Goal: Find specific page/section: Find specific page/section

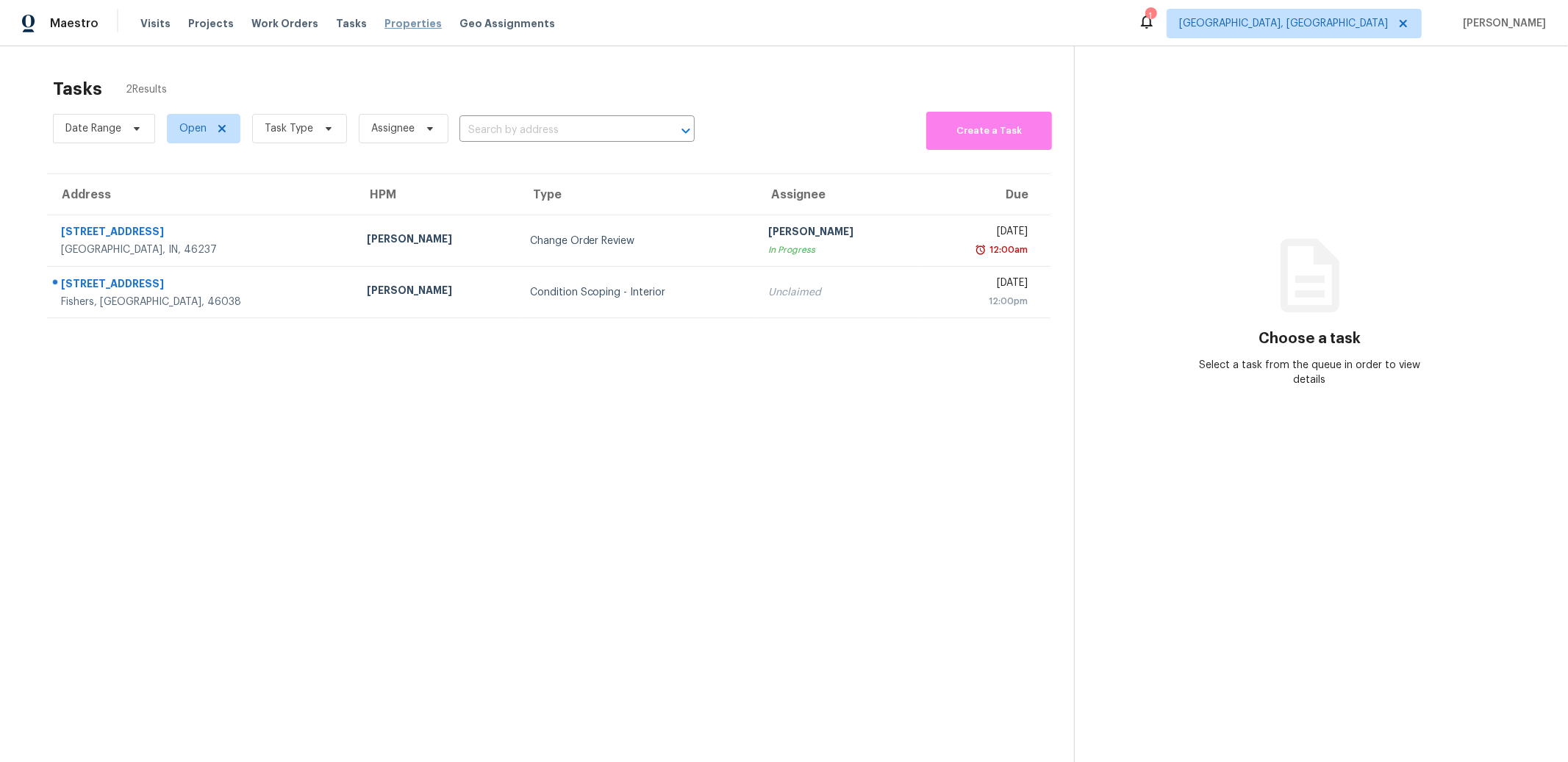
click at [404, 22] on span "Properties" at bounding box center [413, 23] width 57 height 15
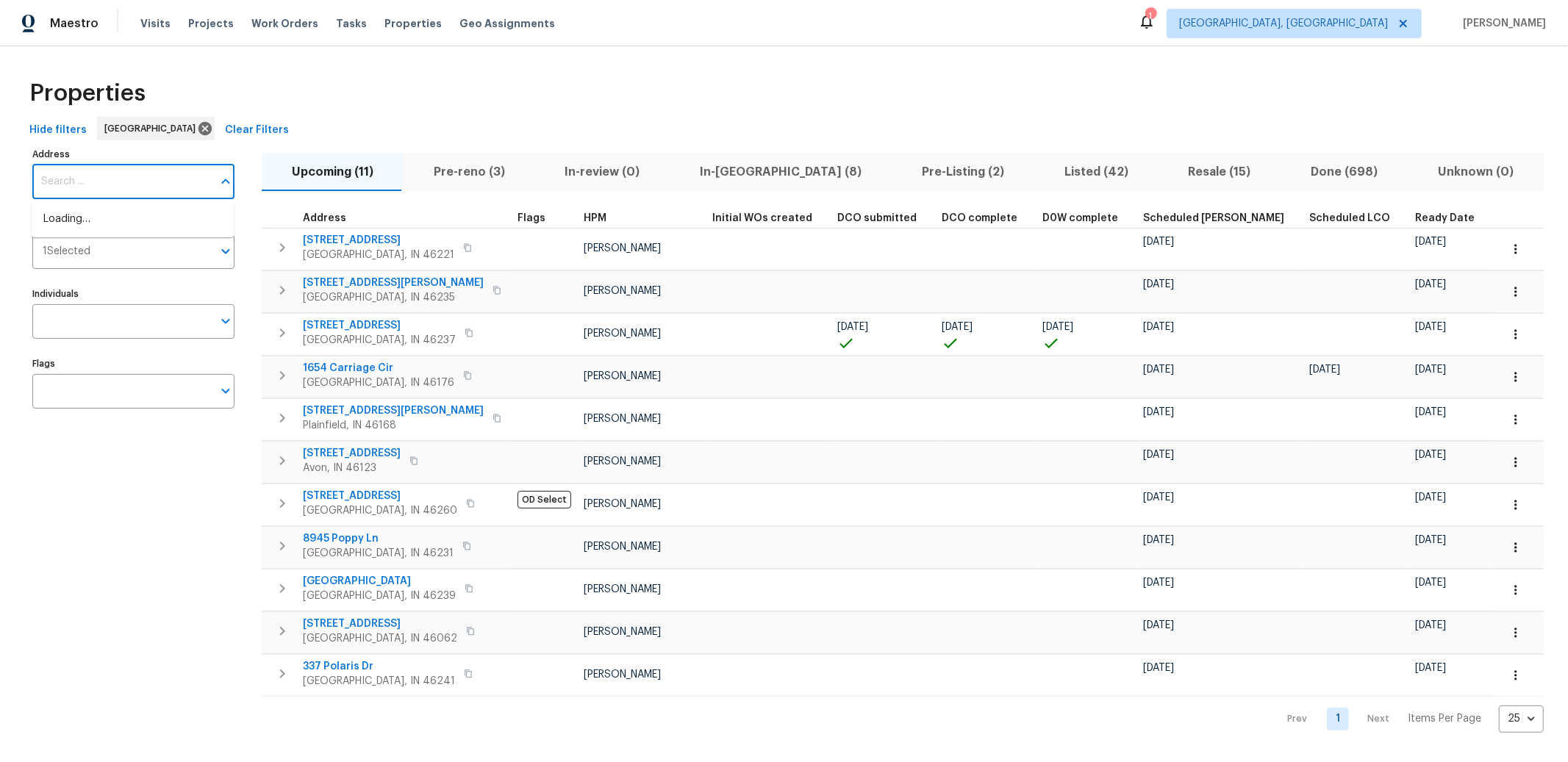
click at [161, 186] on input "Address" at bounding box center [122, 181] width 180 height 34
type input "7662 Innismore Dr, Brownsburg, IN 46112"
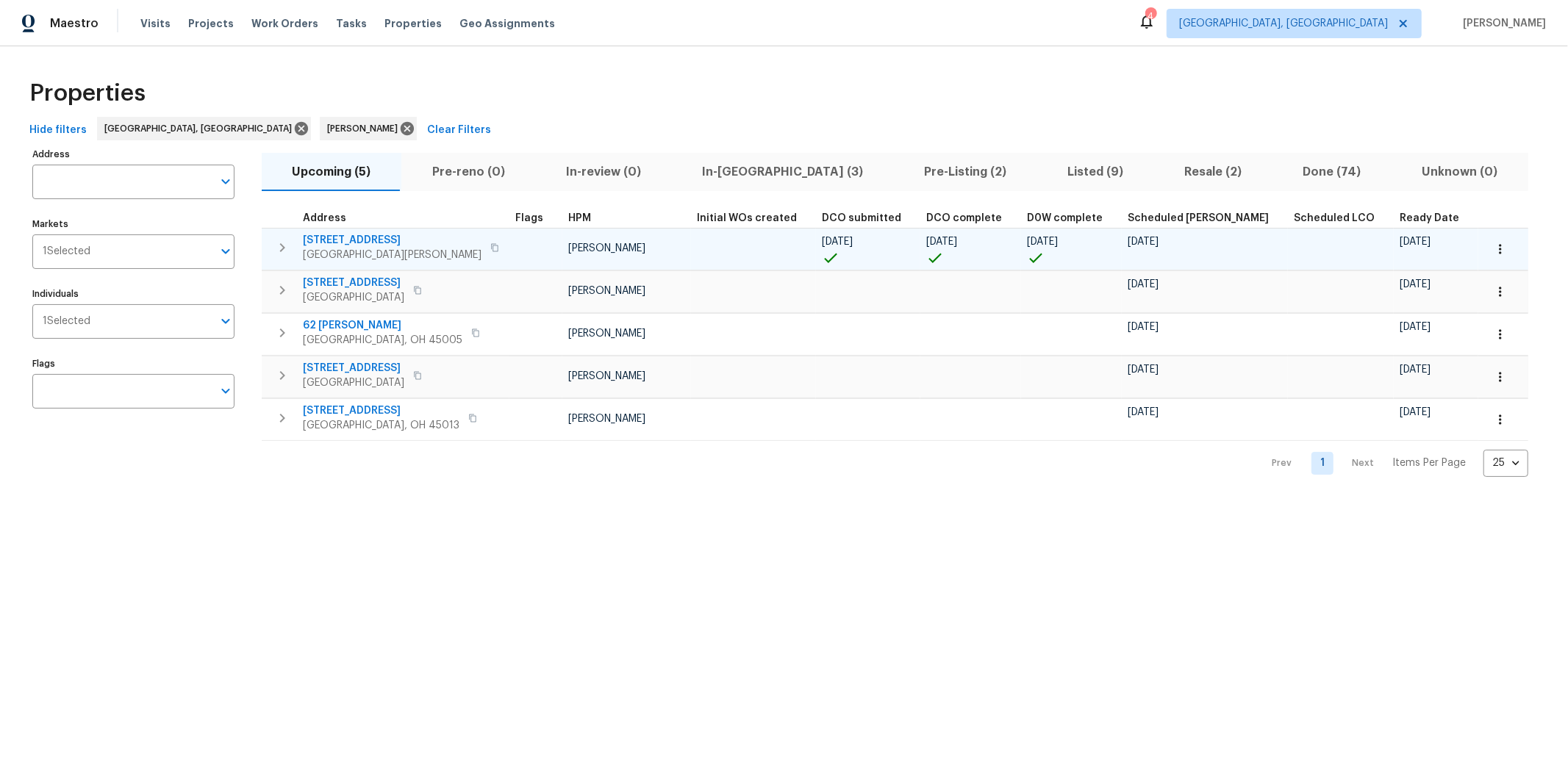
click at [360, 242] on span "[STREET_ADDRESS]" at bounding box center [392, 240] width 178 height 15
click at [1493, 245] on icon "button" at bounding box center [1500, 249] width 15 height 15
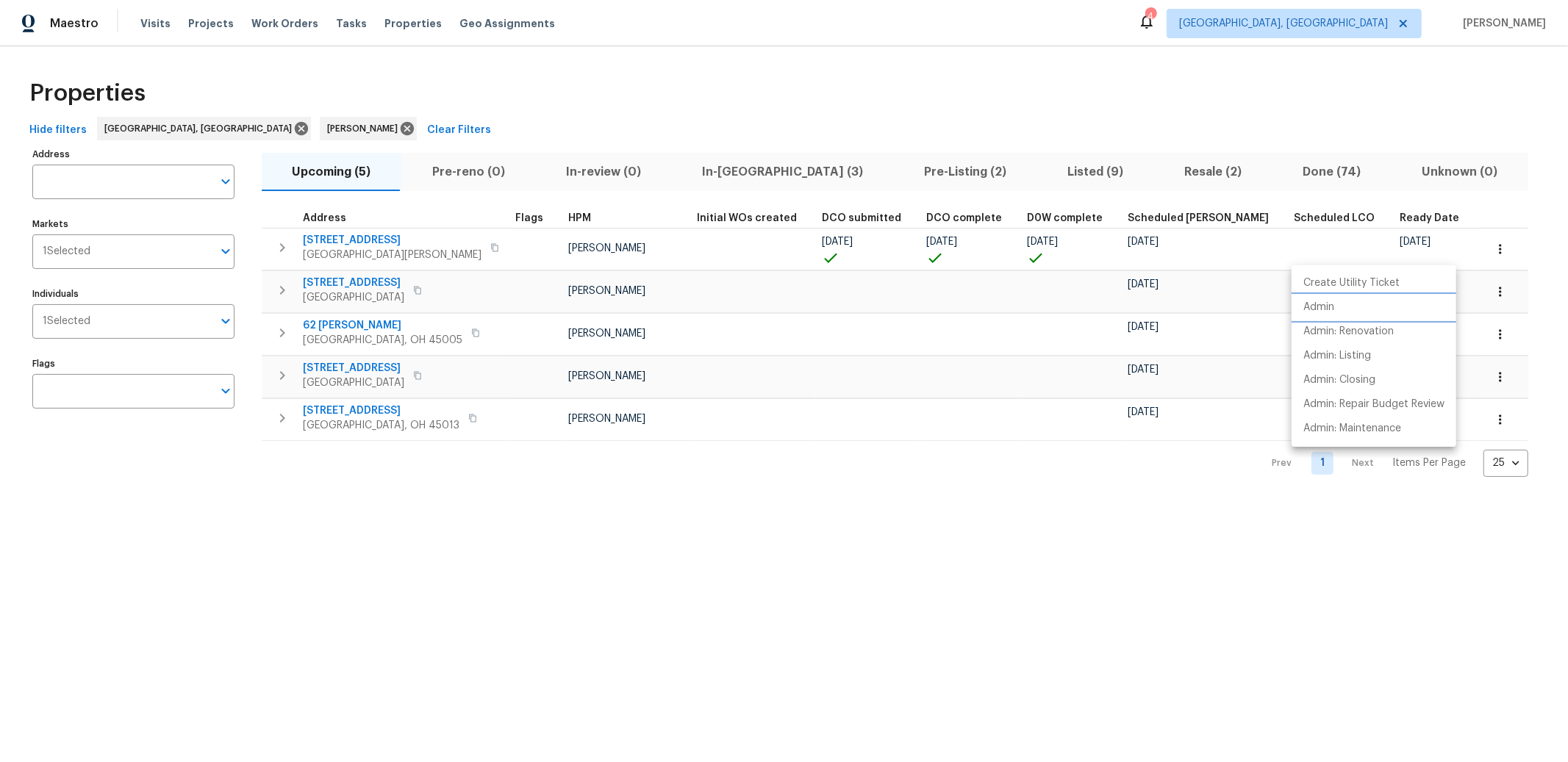
click at [1324, 306] on p "Admin" at bounding box center [1318, 308] width 31 height 16
click at [1463, 198] on div at bounding box center [784, 381] width 1568 height 762
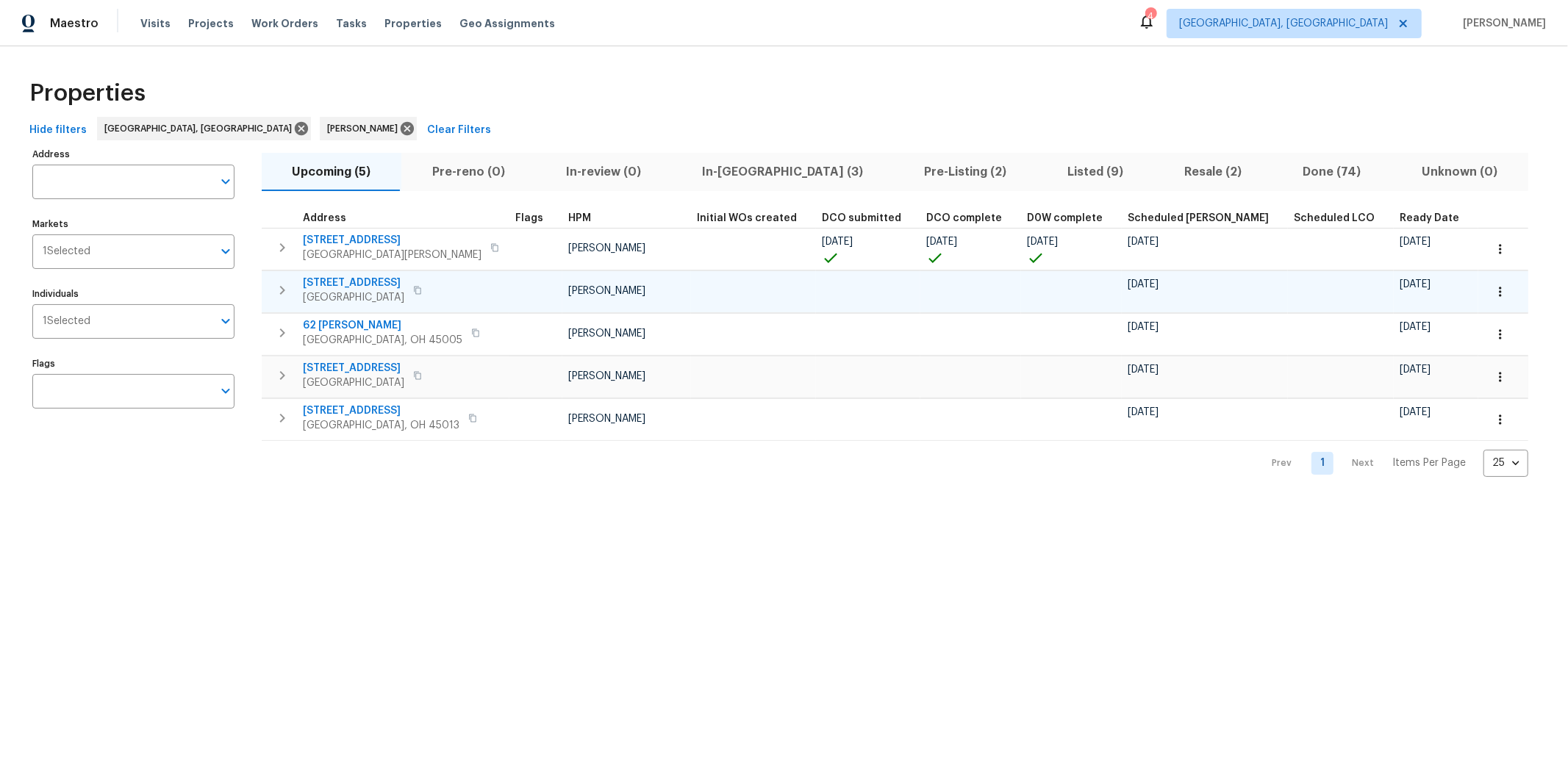
click at [371, 278] on span "2898 Mossy Brink Ct" at bounding box center [354, 283] width 101 height 15
click at [1493, 290] on icon "button" at bounding box center [1500, 291] width 15 height 15
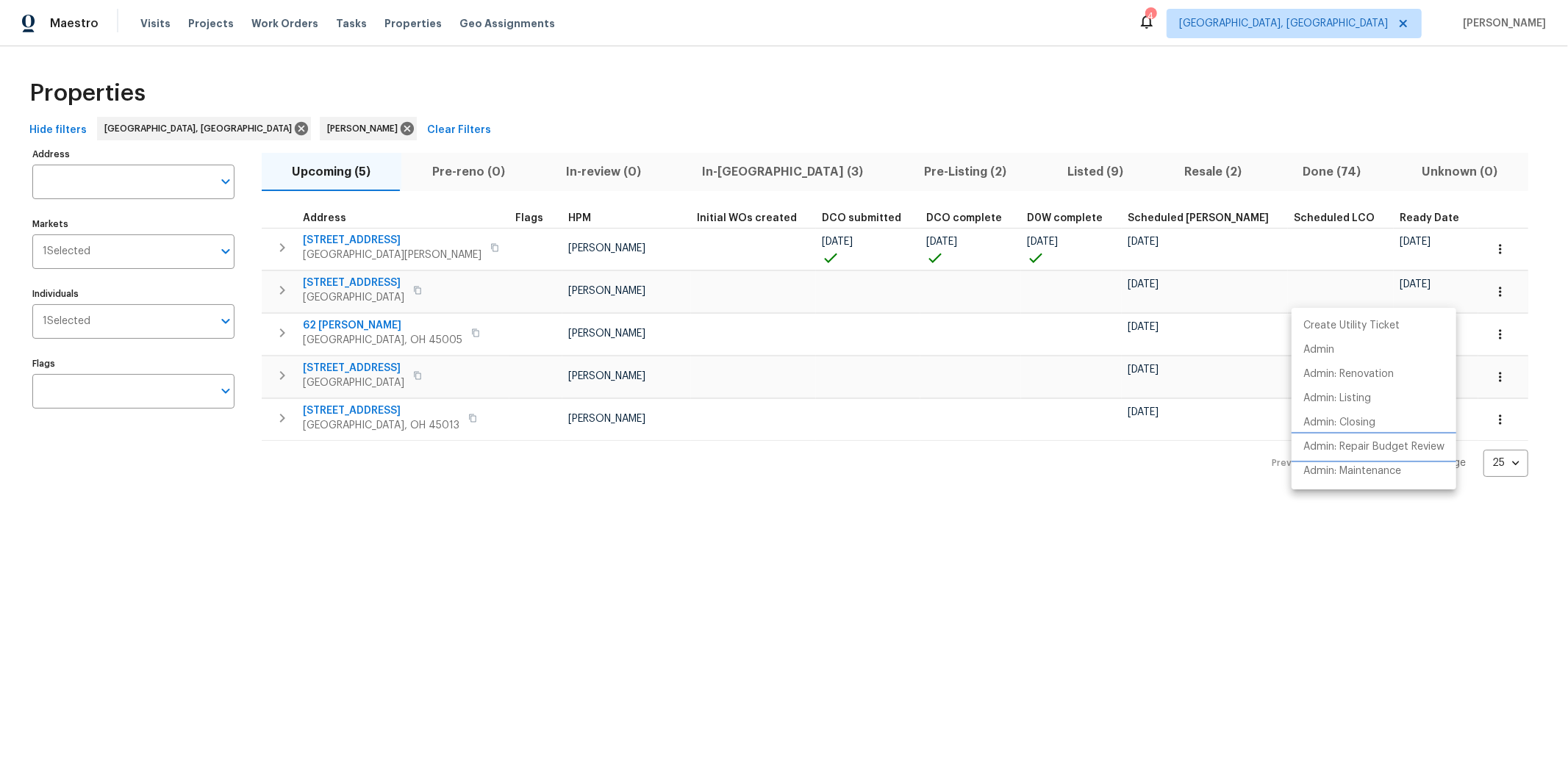
click at [1364, 442] on p "Admin: Repair Budget Review" at bounding box center [1373, 447] width 141 height 16
click at [1416, 209] on div at bounding box center [784, 381] width 1568 height 762
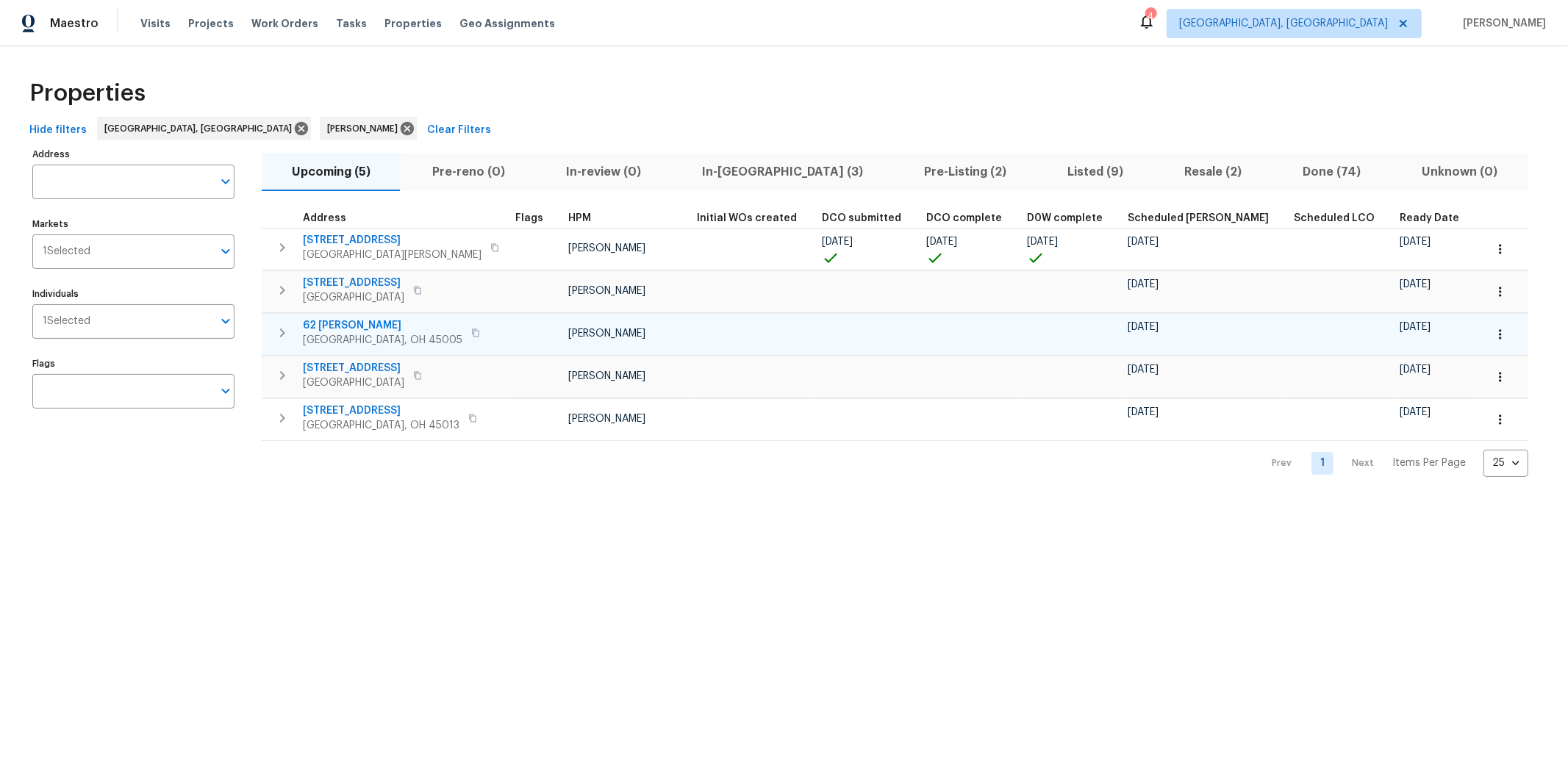
click at [362, 320] on span "62 Hancock Cv" at bounding box center [383, 325] width 160 height 15
click at [341, 325] on span "62 Hancock Cv" at bounding box center [383, 325] width 160 height 15
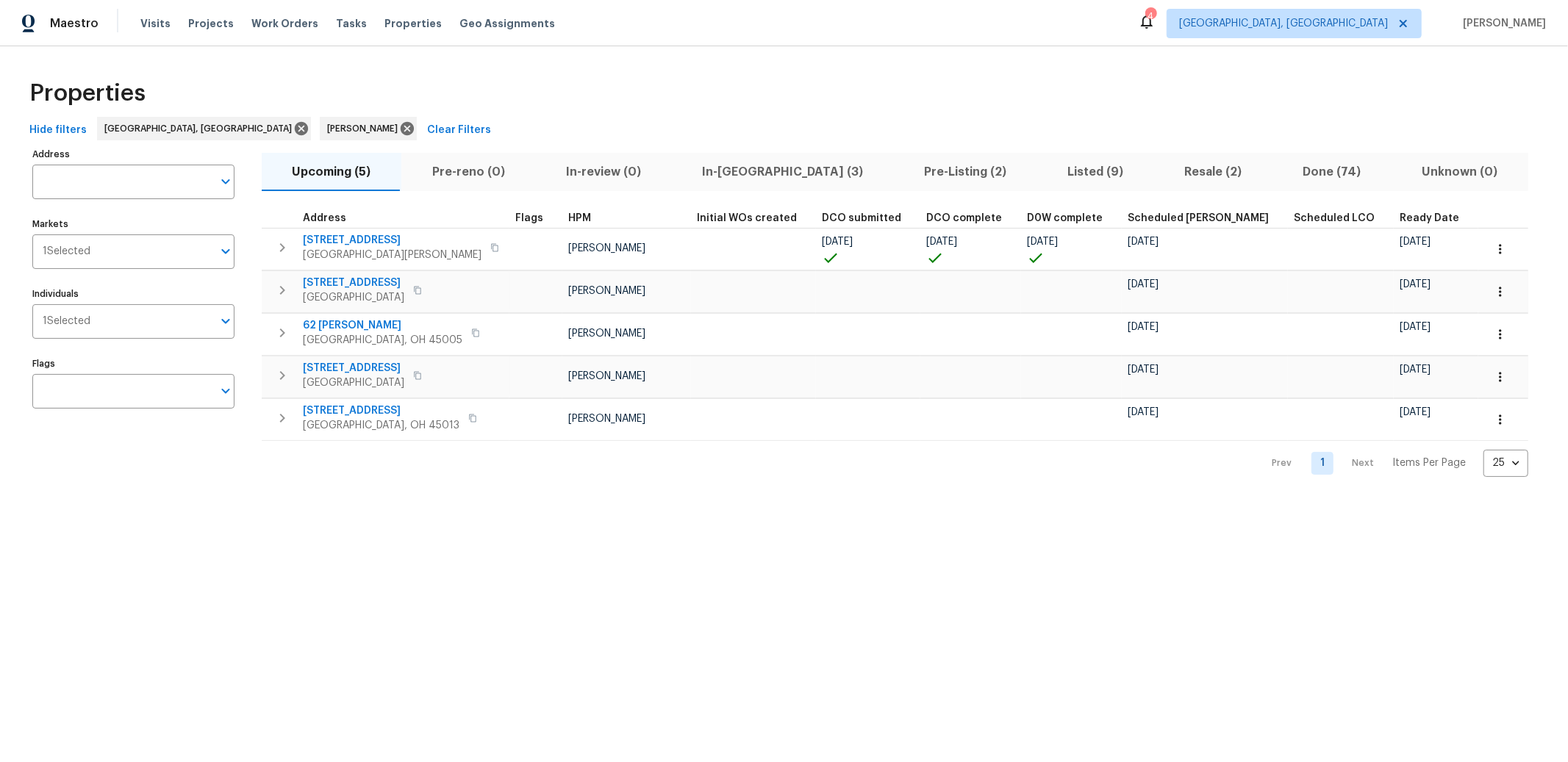
click at [902, 173] on span "Pre-Listing (2)" at bounding box center [965, 171] width 126 height 21
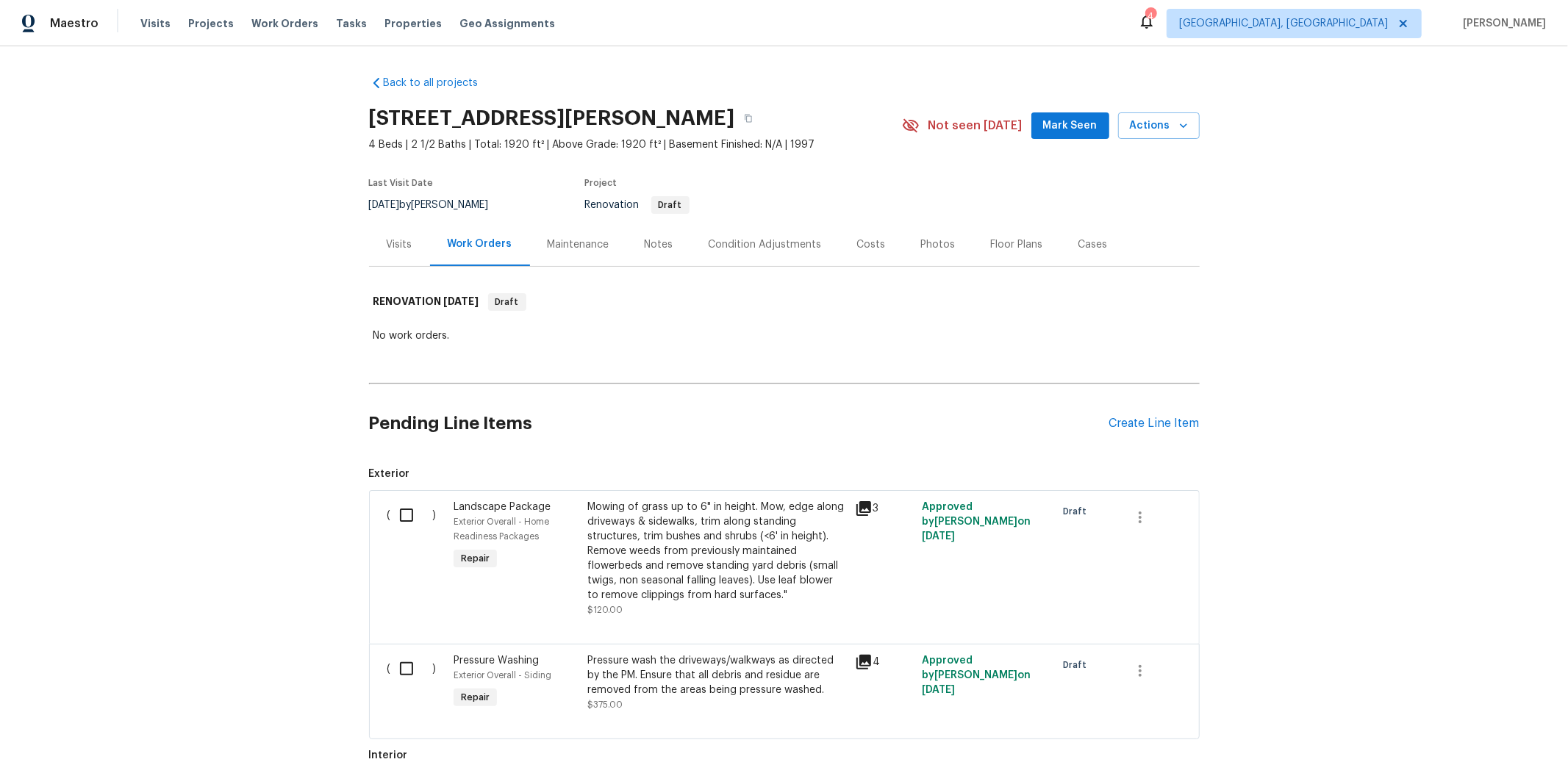
click at [645, 242] on div "Notes" at bounding box center [659, 244] width 29 height 15
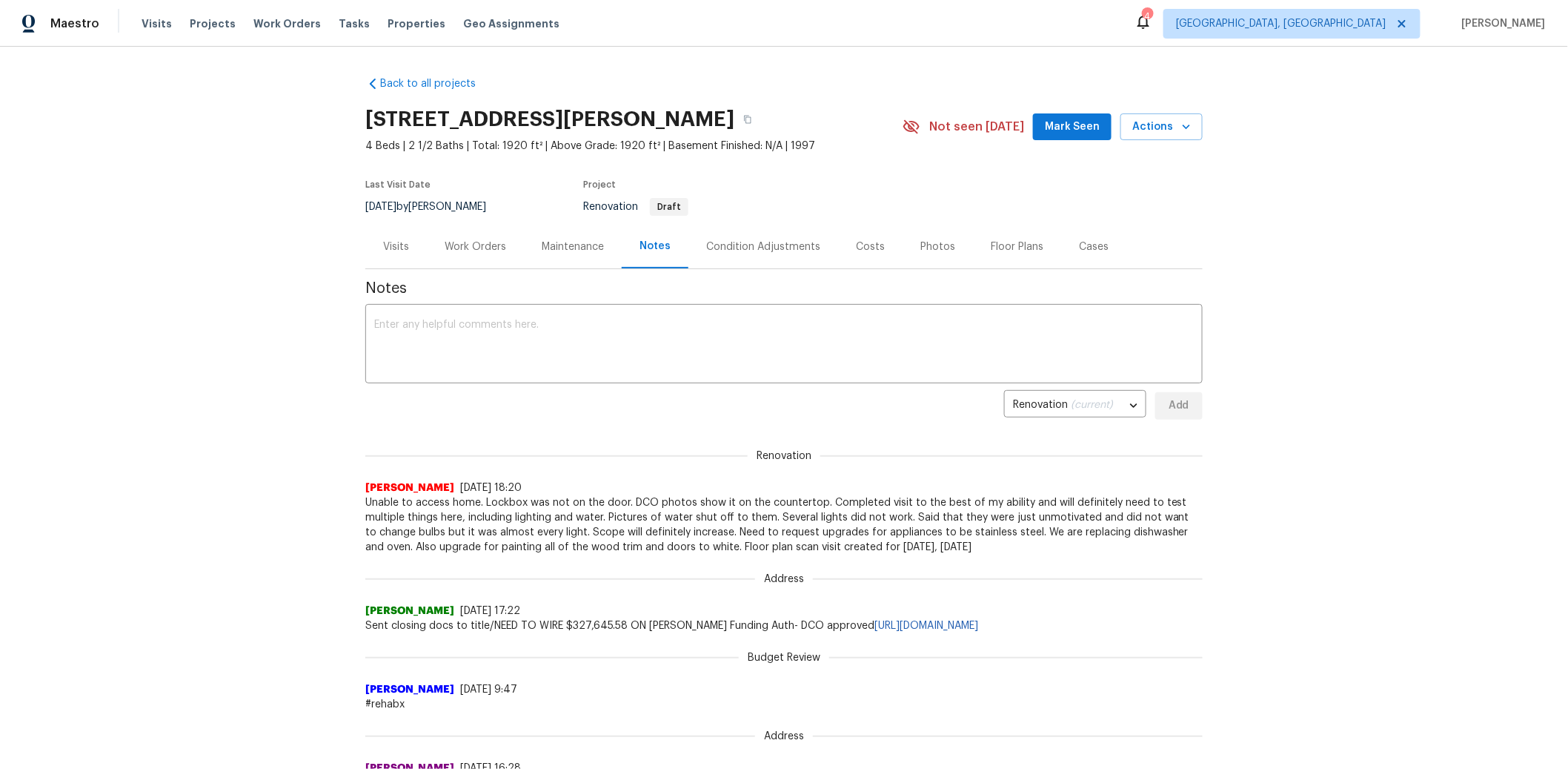
click at [293, 279] on div "Back to all projects 6038 Glennsbury Ct, West Chester, OH 45069 4 Beds | 2 1/2 …" at bounding box center [784, 407] width 1568 height 722
click at [399, 246] on div "Visits" at bounding box center [396, 246] width 26 height 15
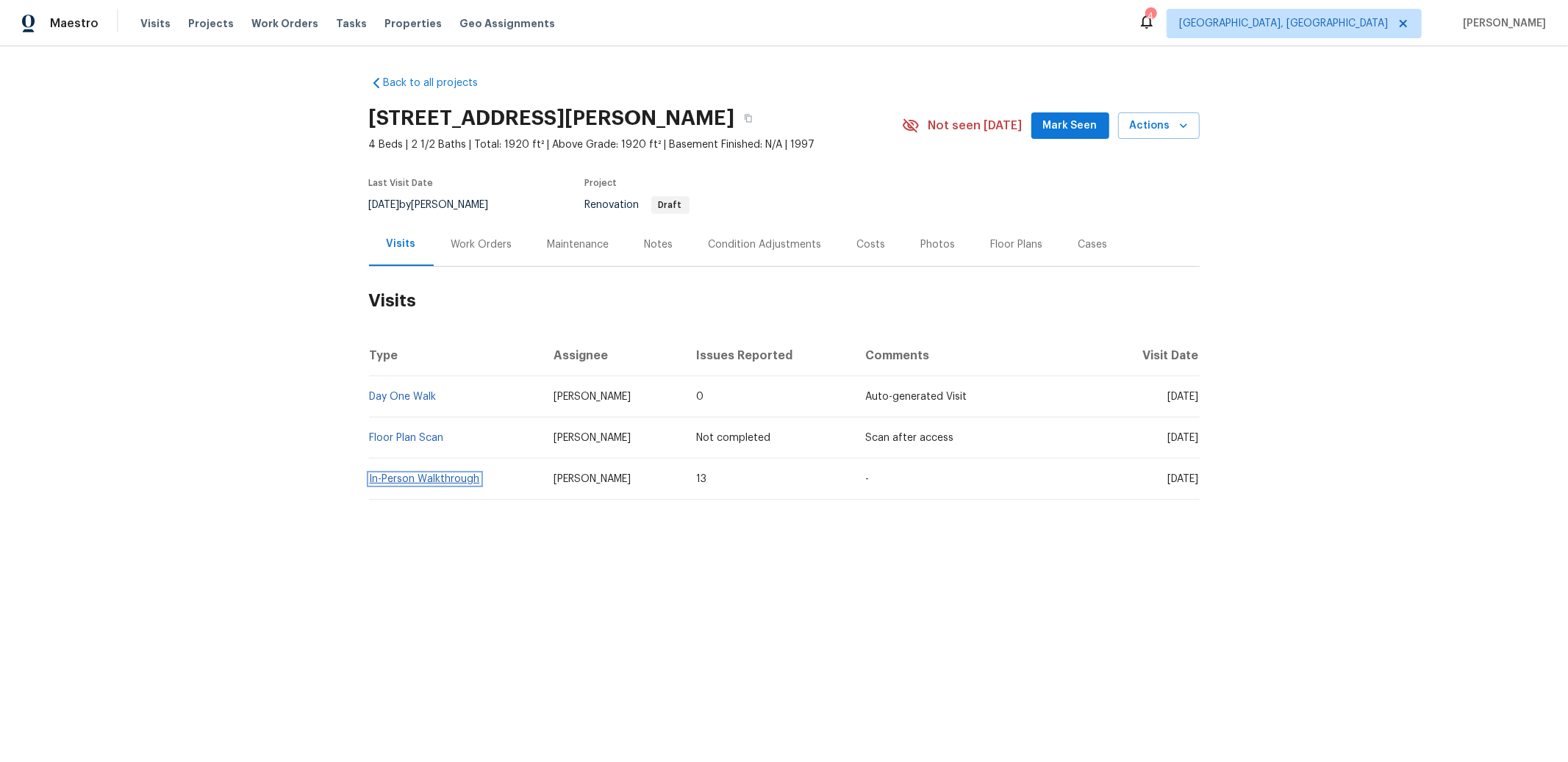
click at [422, 477] on link "In-Person Walkthrough" at bounding box center [425, 478] width 110 height 10
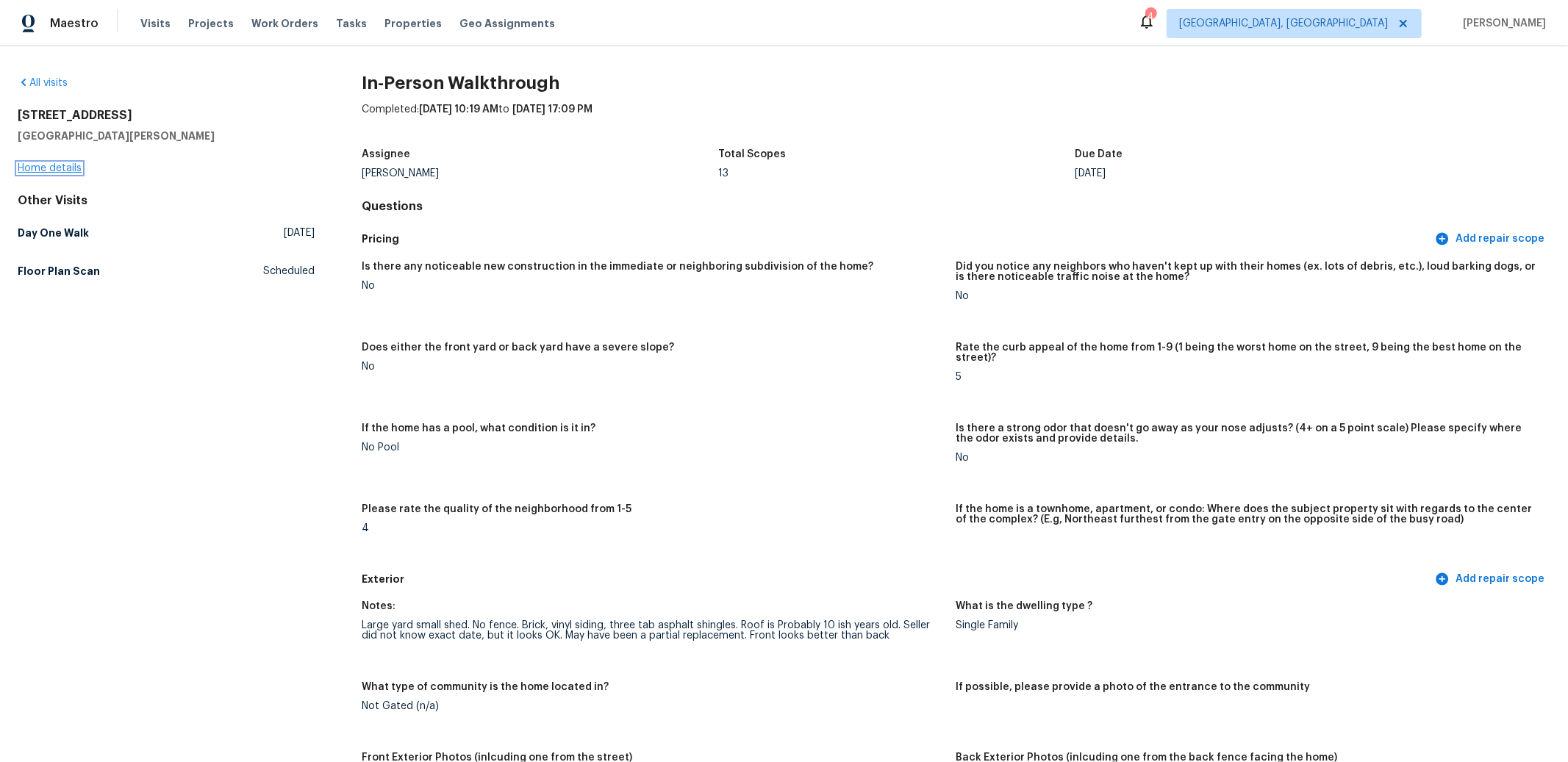
click at [51, 168] on link "Home details" at bounding box center [49, 168] width 64 height 10
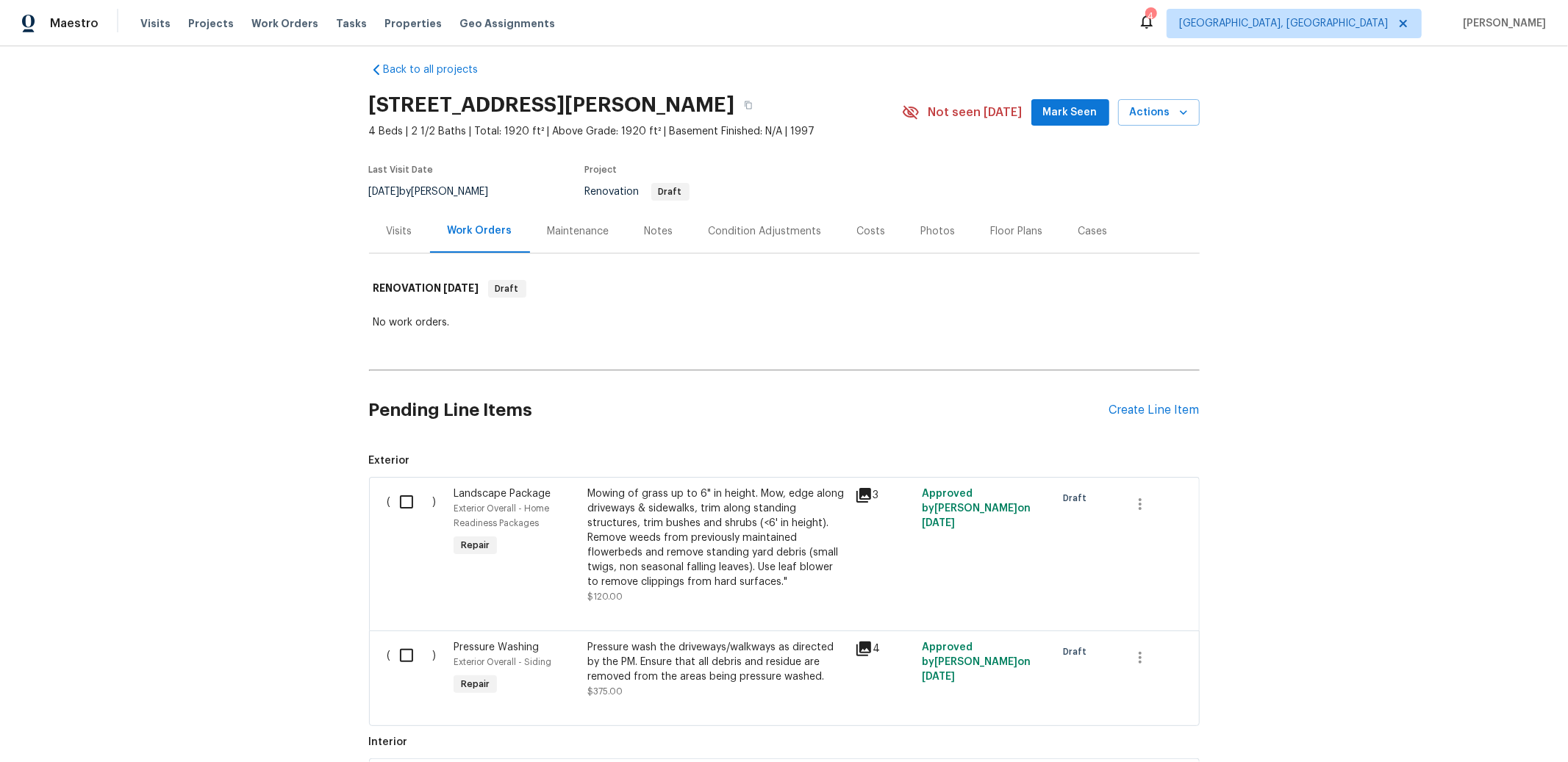
scroll to position [19, 0]
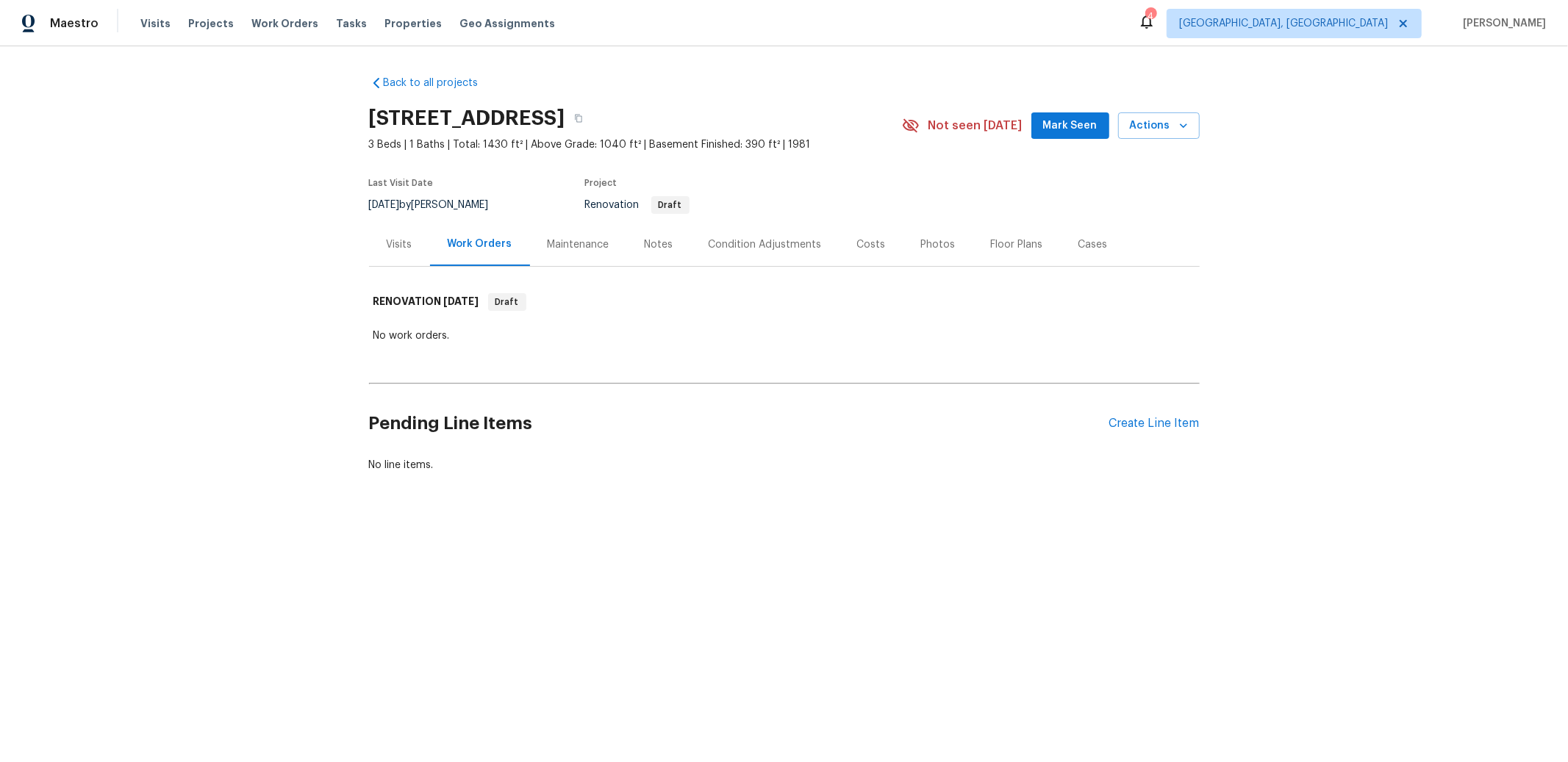
click at [776, 248] on div "Condition Adjustments" at bounding box center [765, 244] width 113 height 15
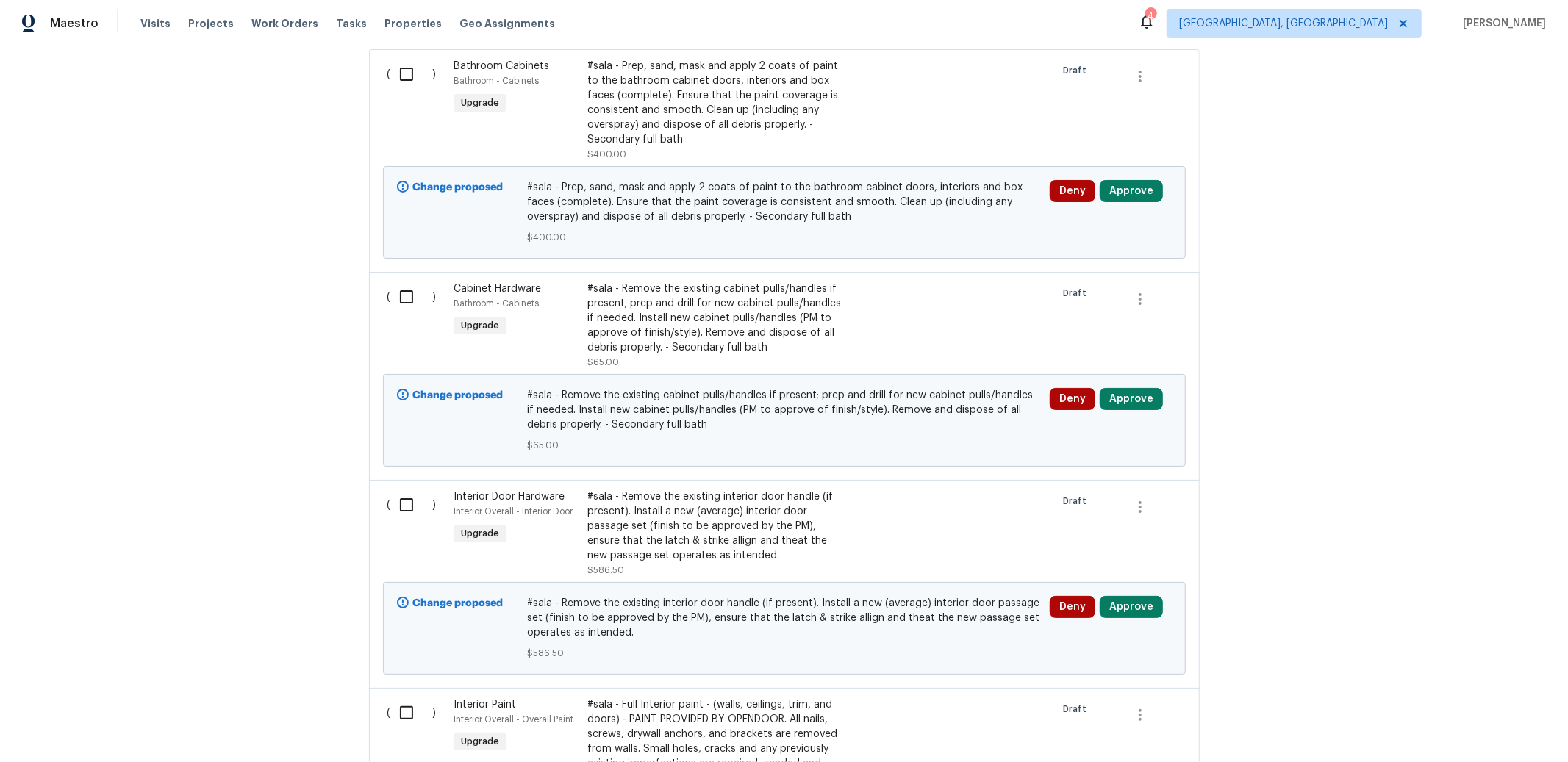
scroll to position [494, 0]
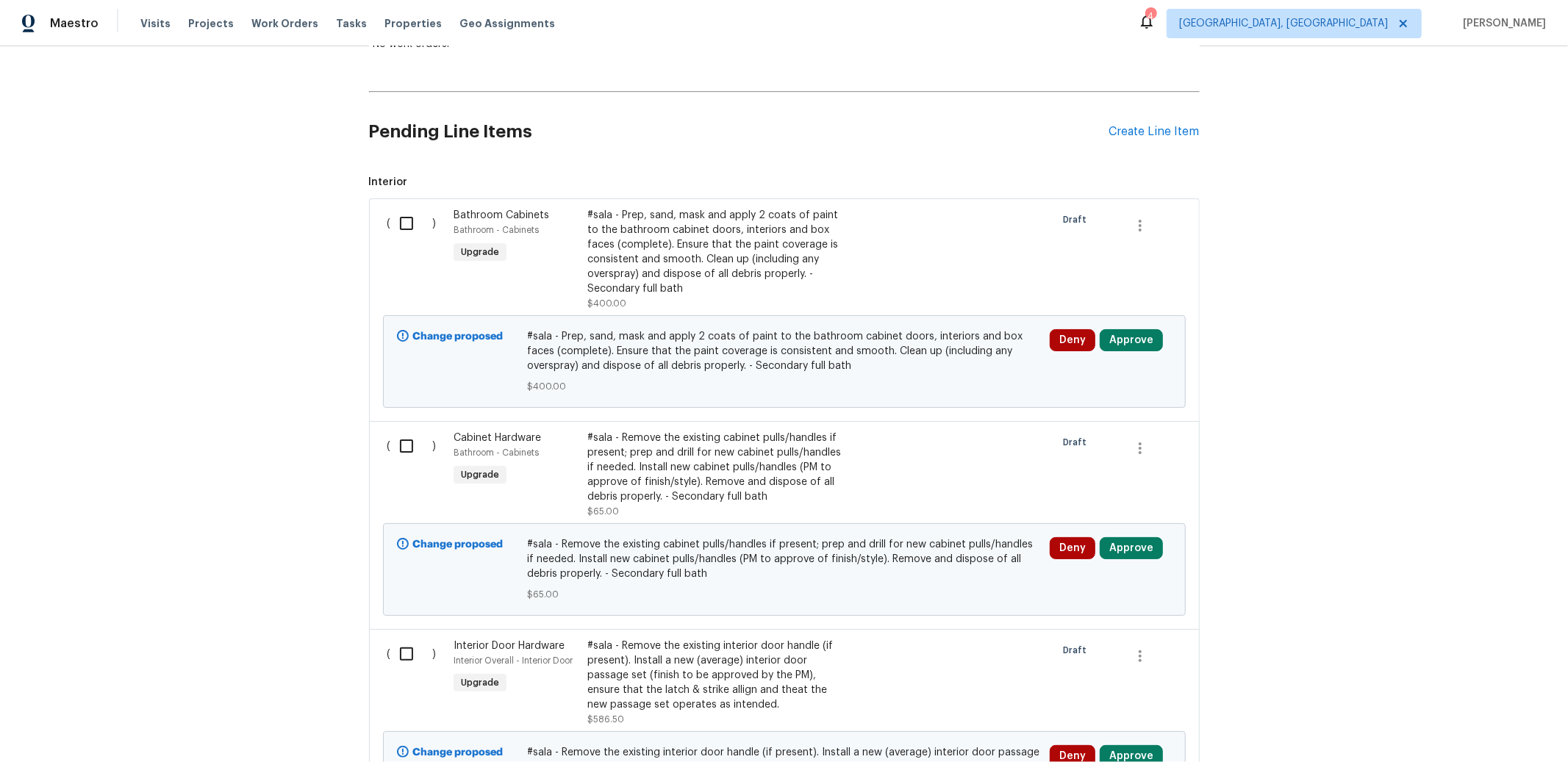
scroll to position [294, 0]
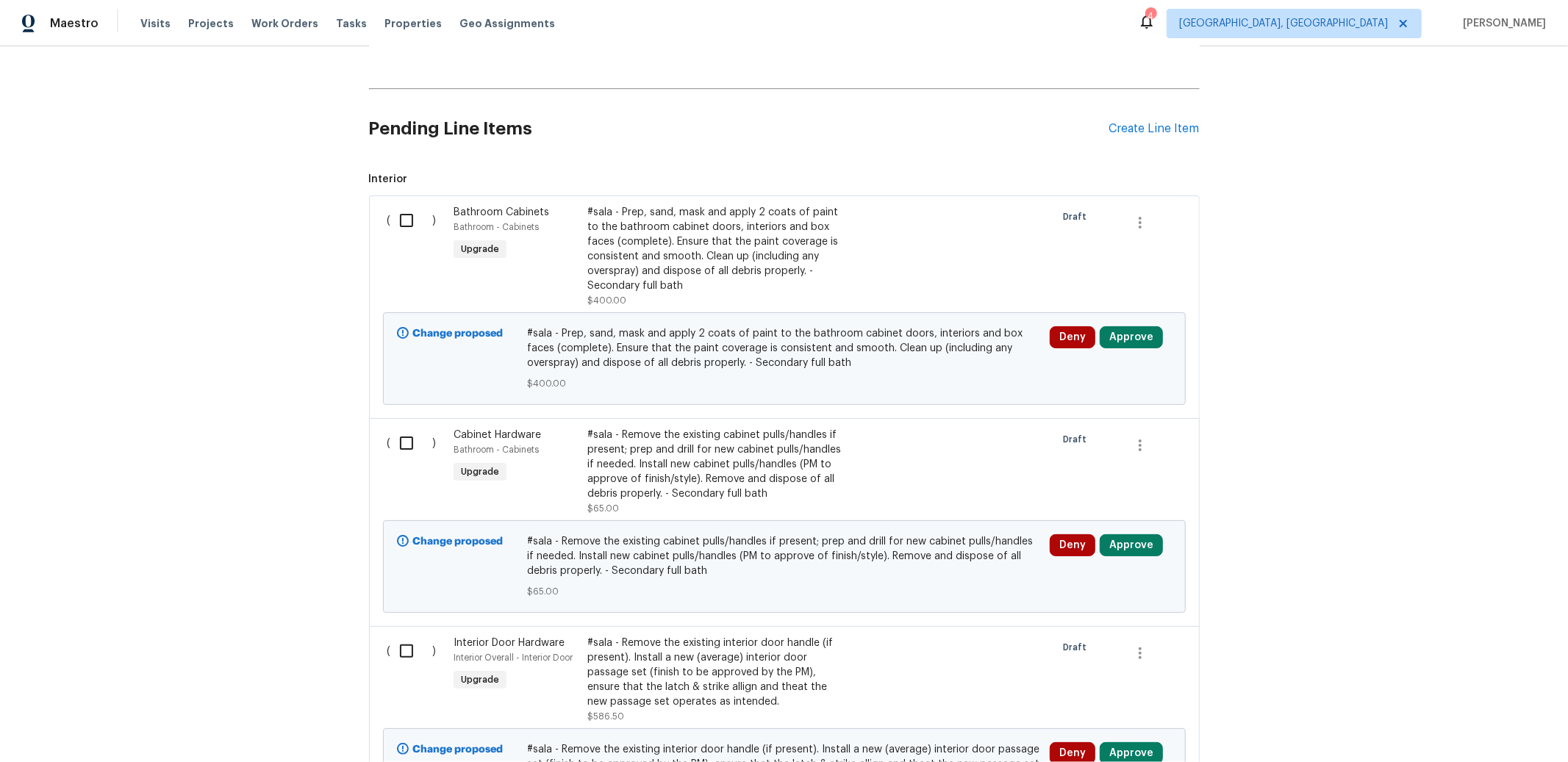
drag, startPoint x: 826, startPoint y: 319, endPoint x: 865, endPoint y: 244, distance: 84.5
